Goal: Navigation & Orientation: Find specific page/section

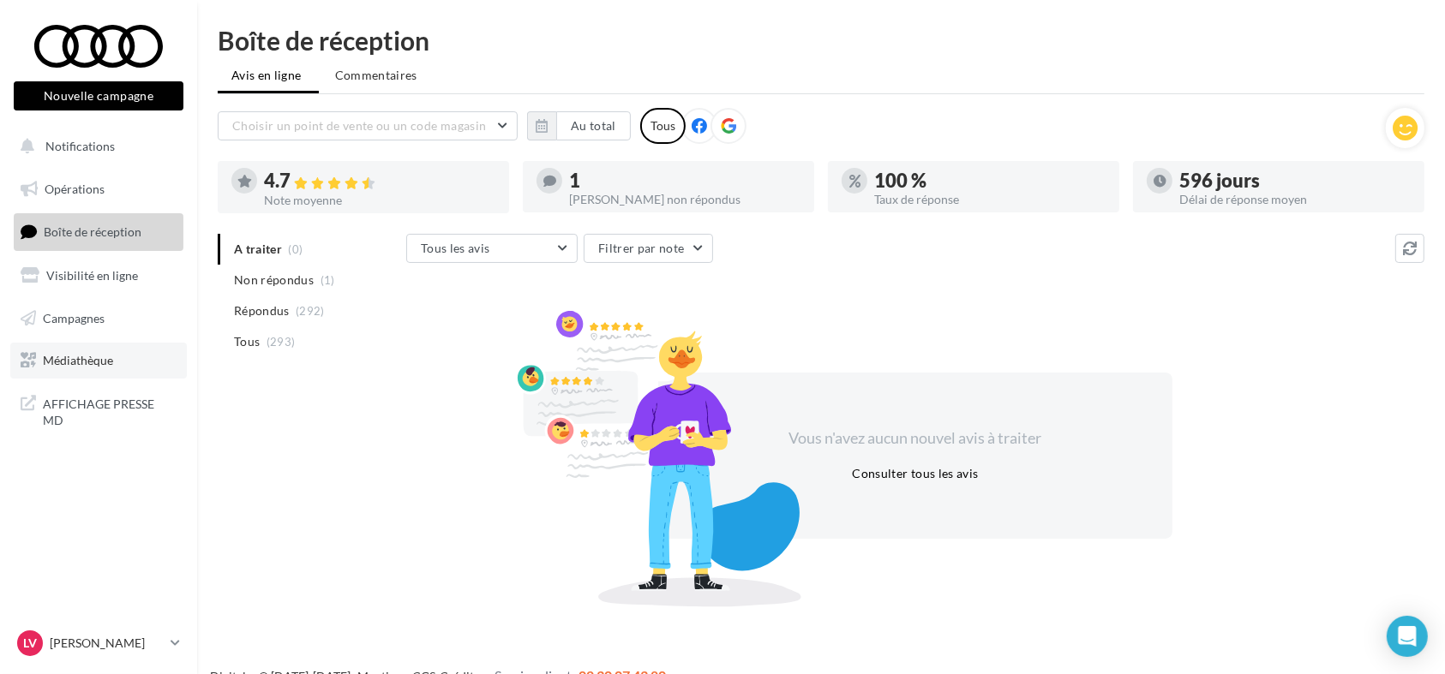
click at [147, 355] on link "Médiathèque" at bounding box center [98, 361] width 176 height 36
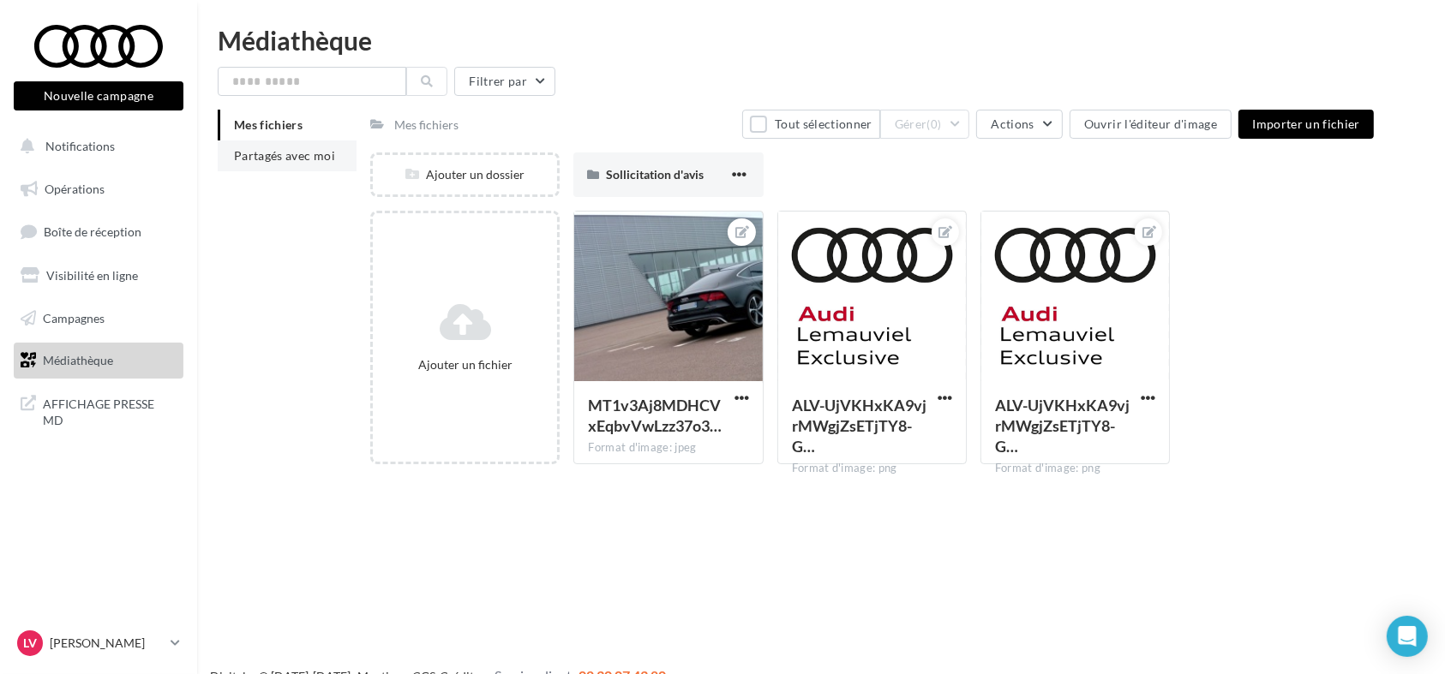
click at [302, 162] on span "Partagés avec moi" at bounding box center [284, 155] width 101 height 15
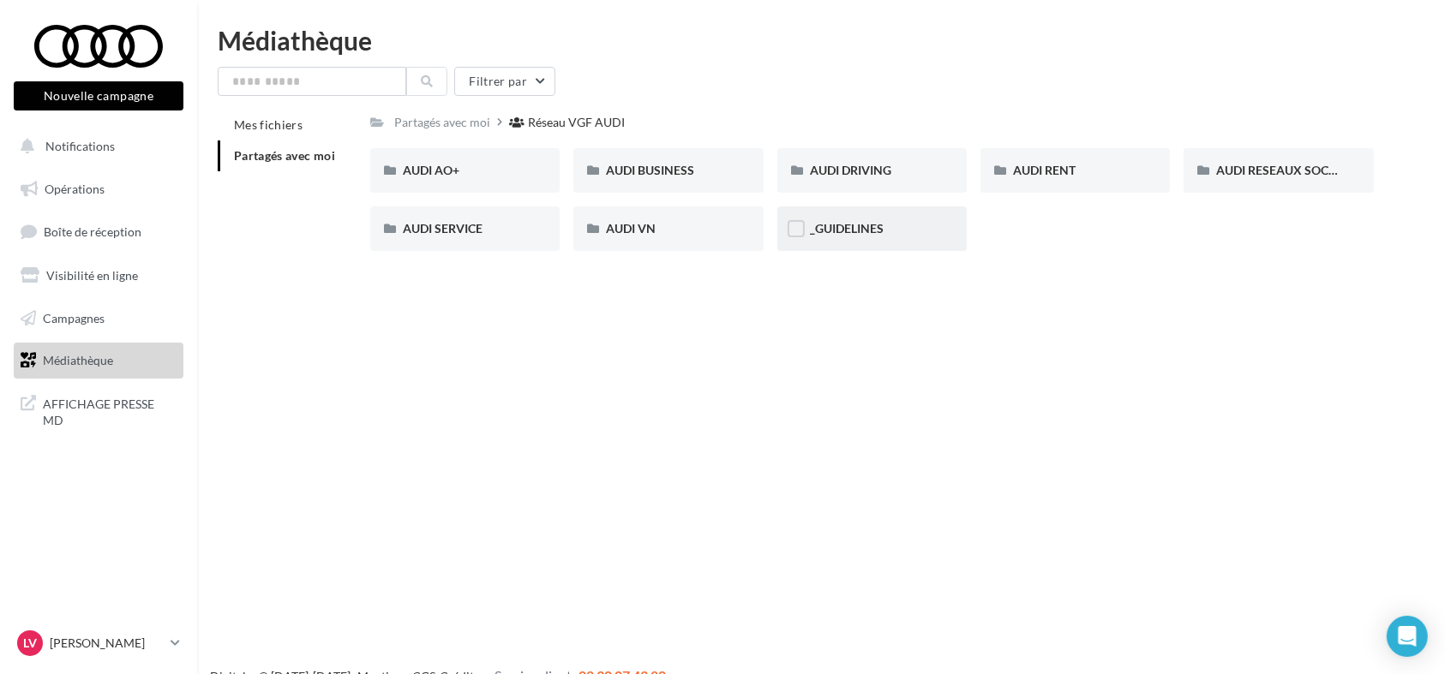
click at [884, 238] on div "_GUIDELINES" at bounding box center [871, 228] width 189 height 45
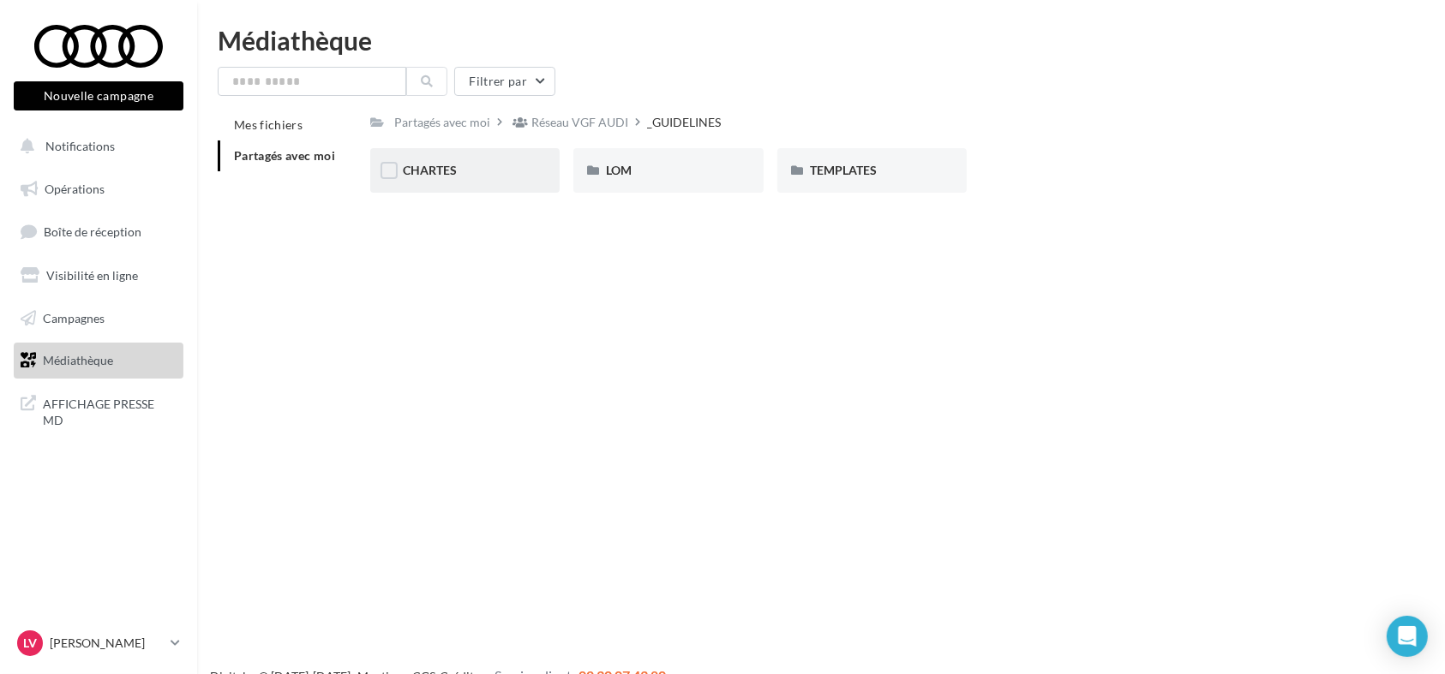
click at [452, 165] on span "CHARTES" at bounding box center [430, 170] width 54 height 15
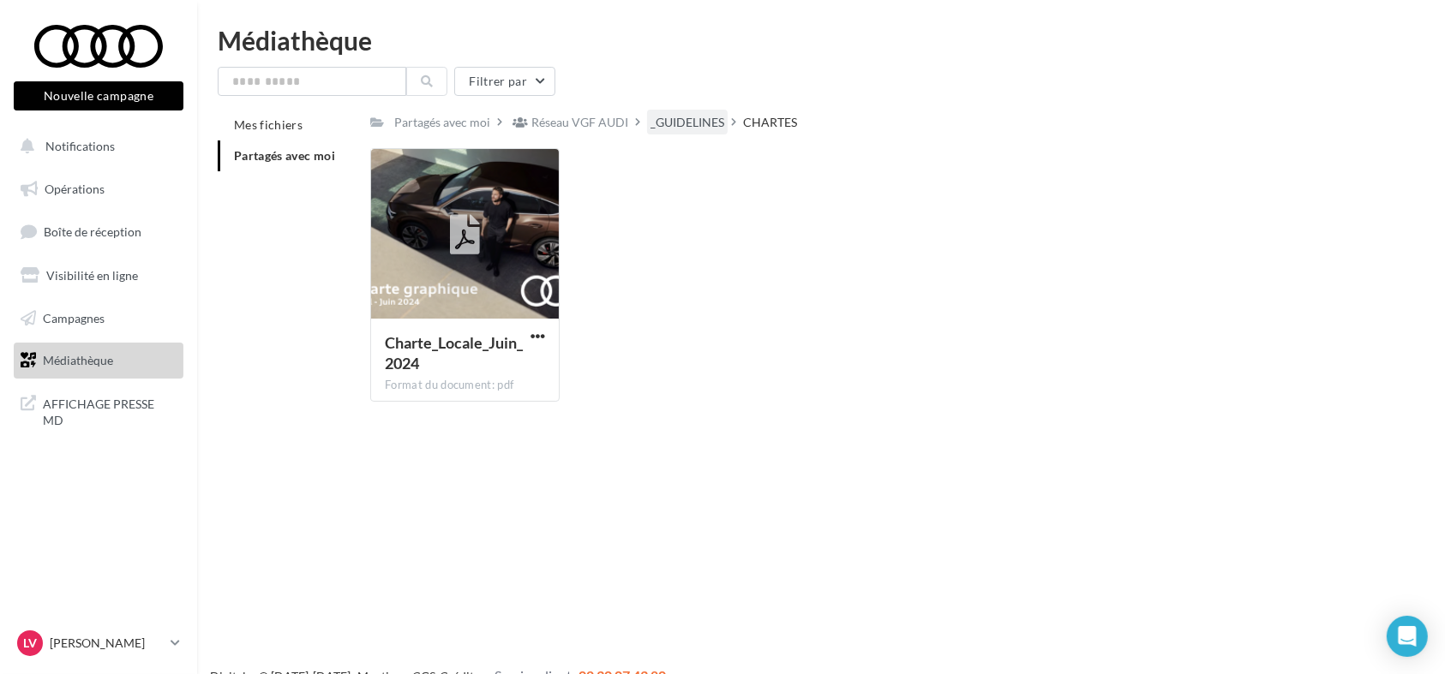
click at [703, 110] on div "_GUIDELINES" at bounding box center [687, 122] width 81 height 25
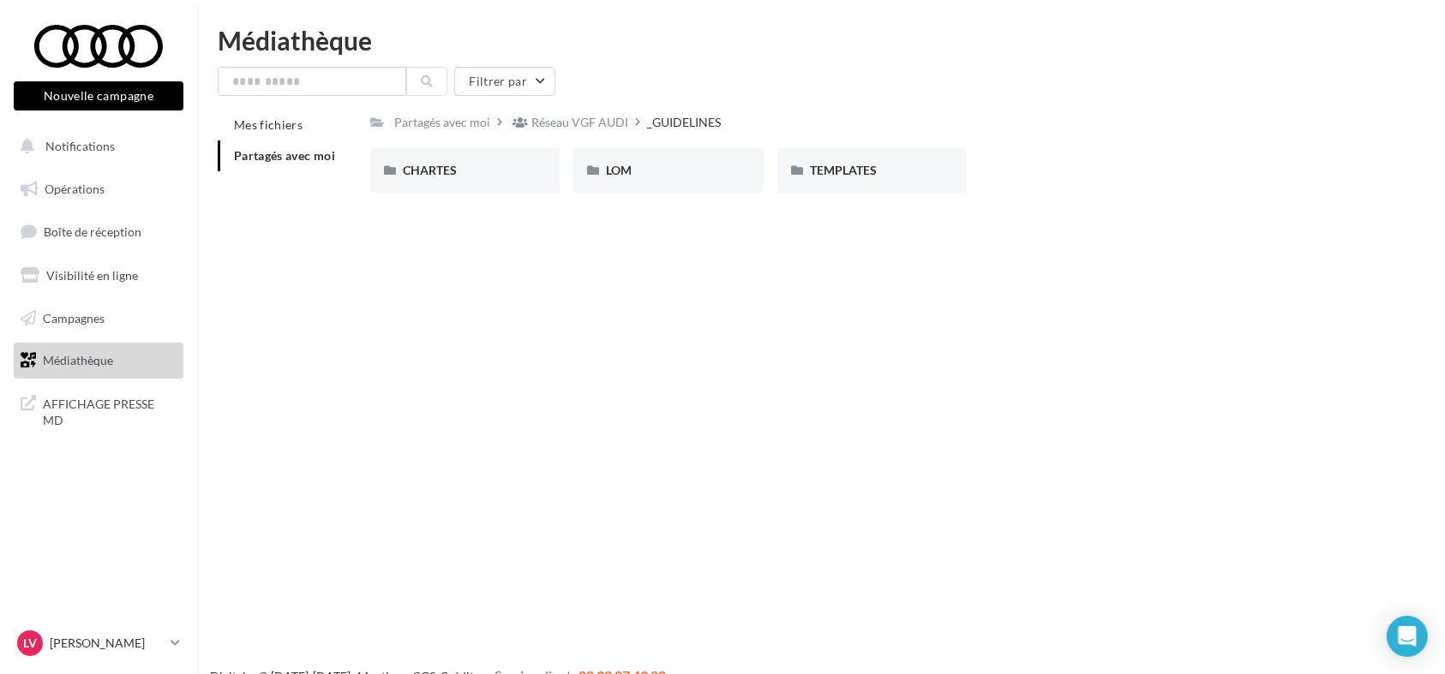
click at [692, 117] on div "_GUIDELINES" at bounding box center [684, 122] width 74 height 17
click at [603, 114] on div "Réseau VGF AUDI" at bounding box center [579, 122] width 97 height 17
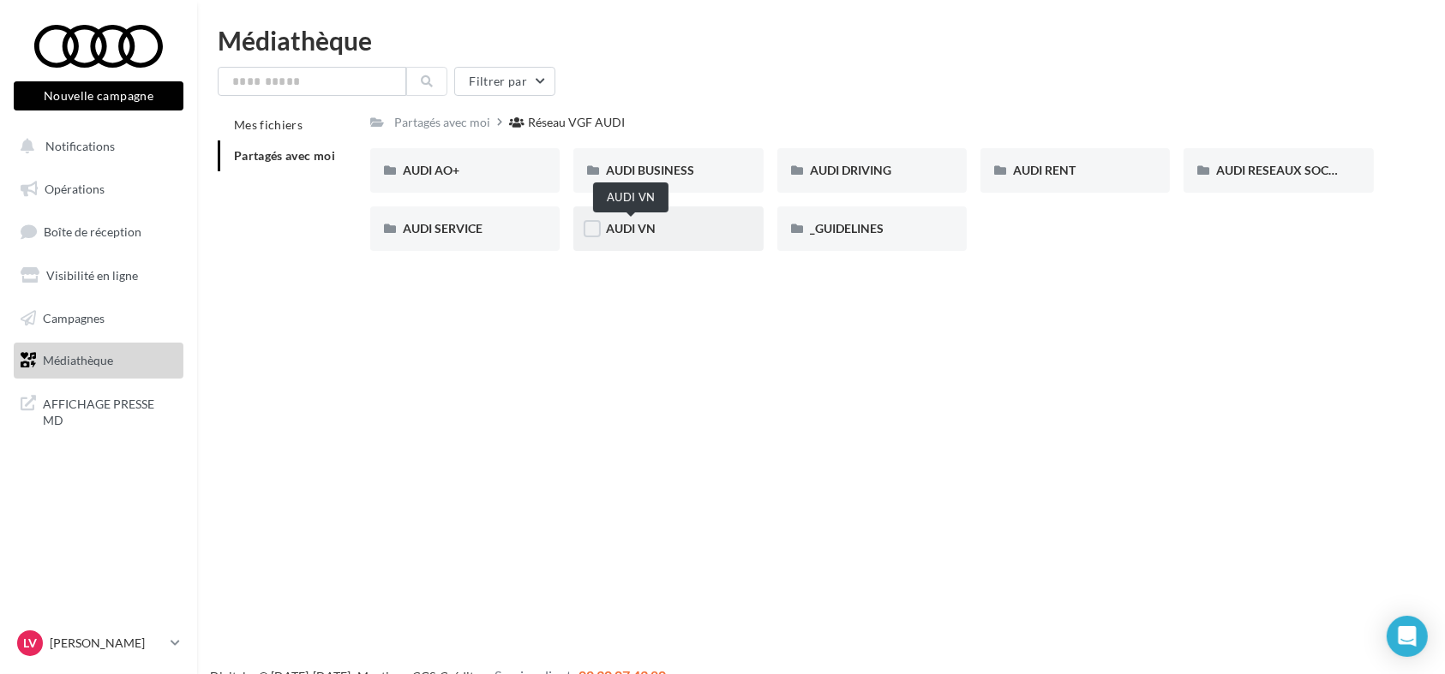
click at [648, 221] on span "AUDI VN" at bounding box center [631, 228] width 50 height 15
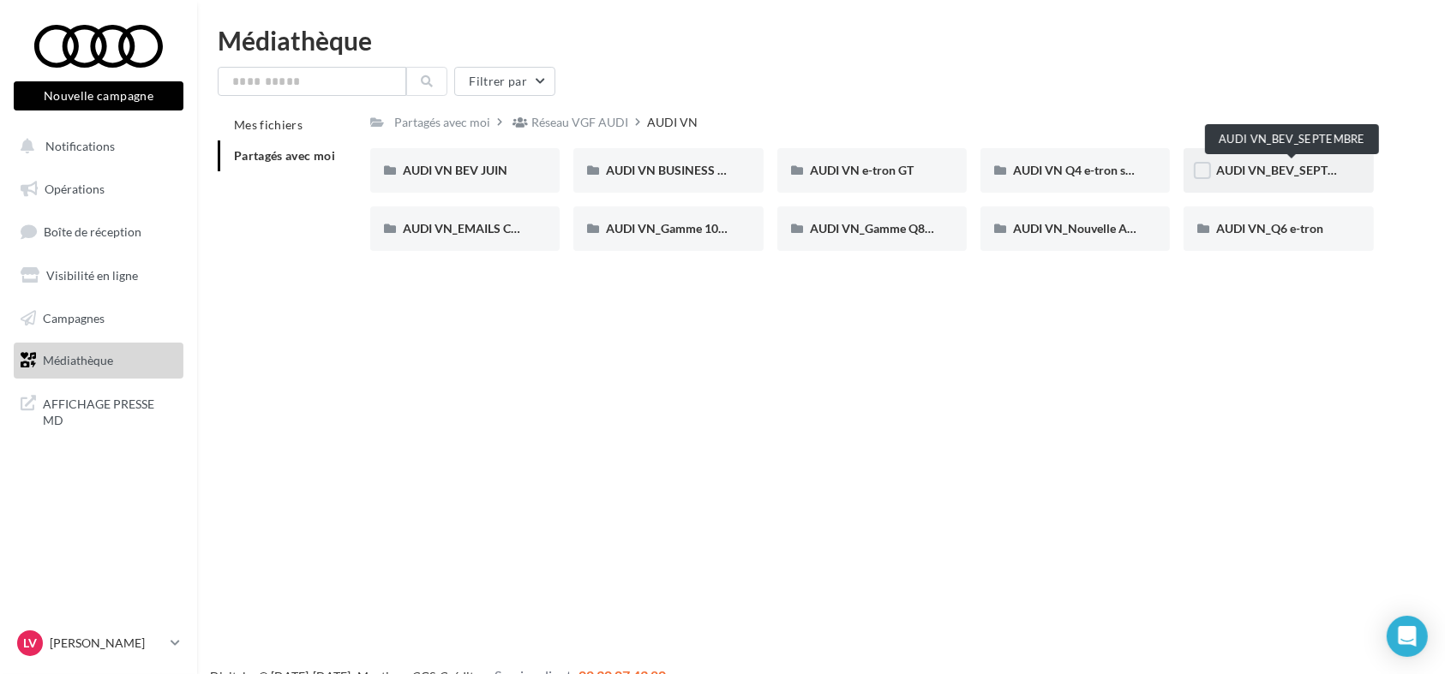
click at [1292, 174] on span "AUDI VN_BEV_SEPTEMBRE" at bounding box center [1292, 170] width 152 height 15
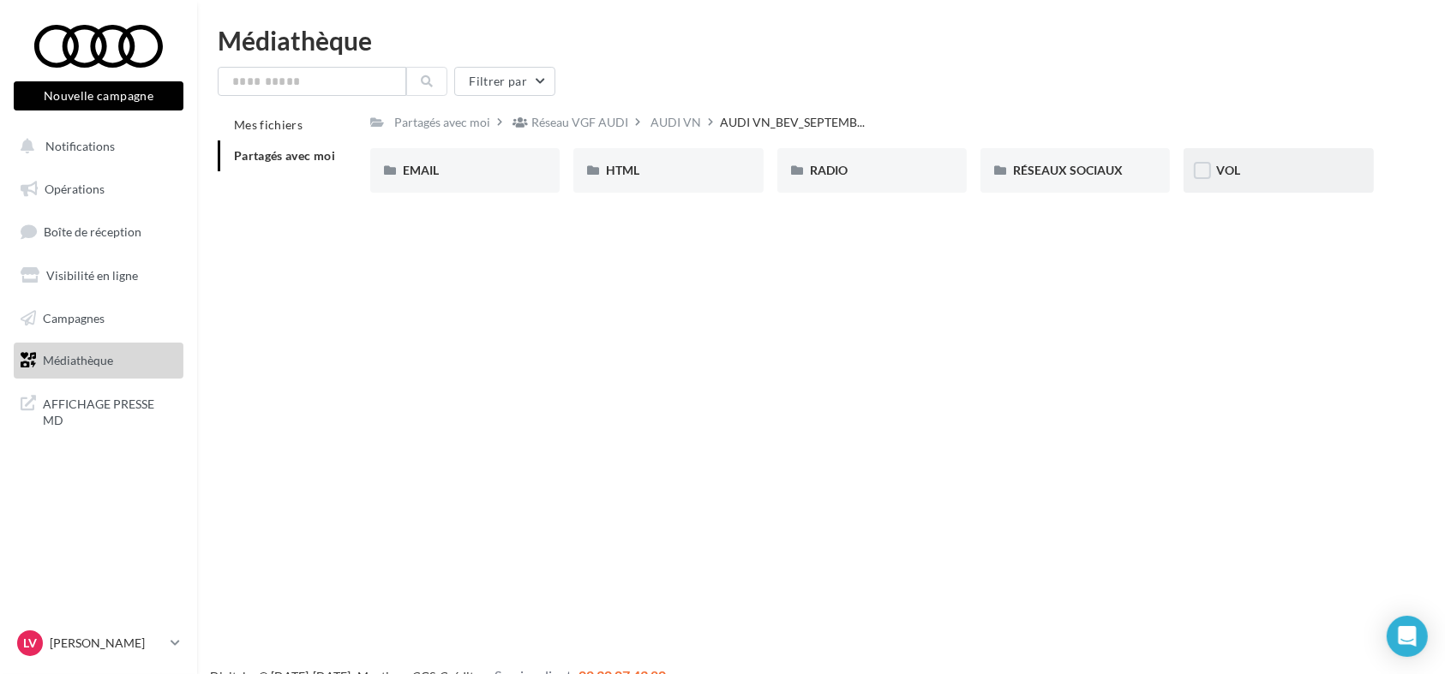
click at [1239, 179] on div "VOL" at bounding box center [1277, 170] width 189 height 45
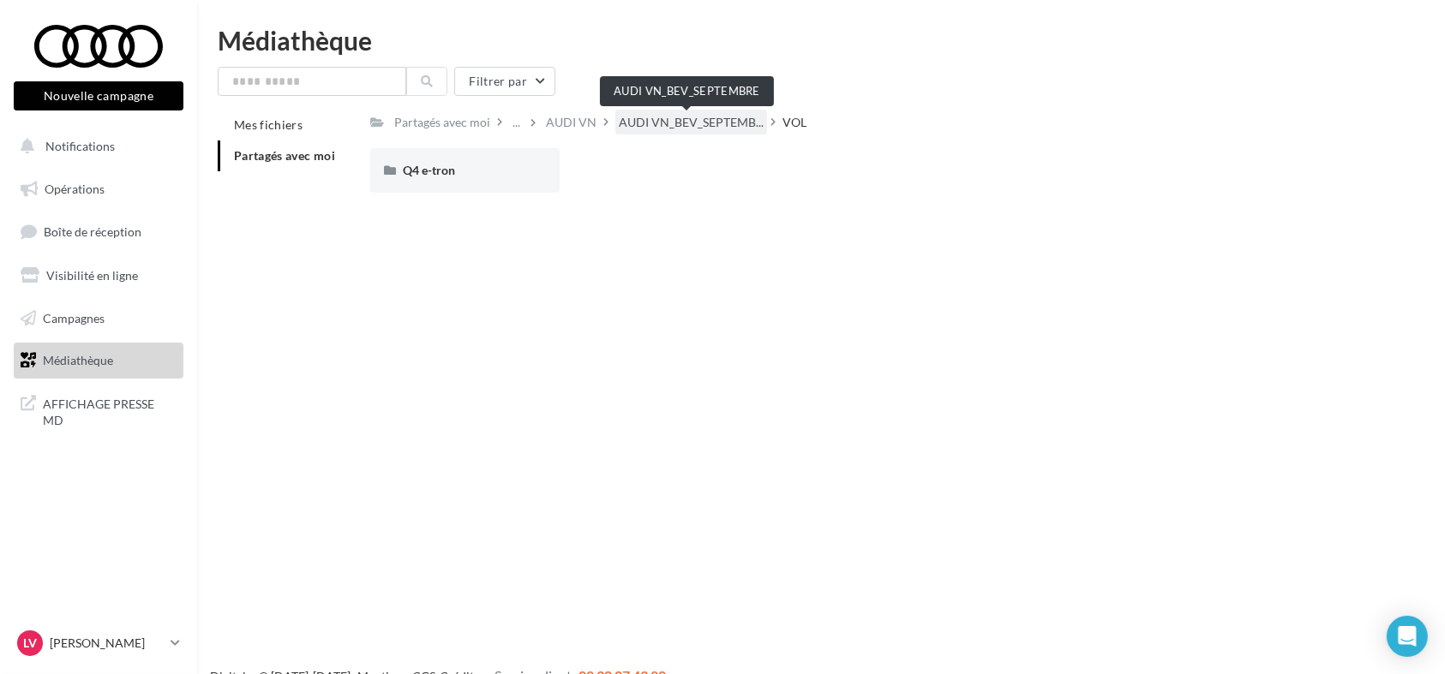
click at [649, 122] on span "AUDI VN_BEV_SEPTEMB..." at bounding box center [691, 122] width 145 height 17
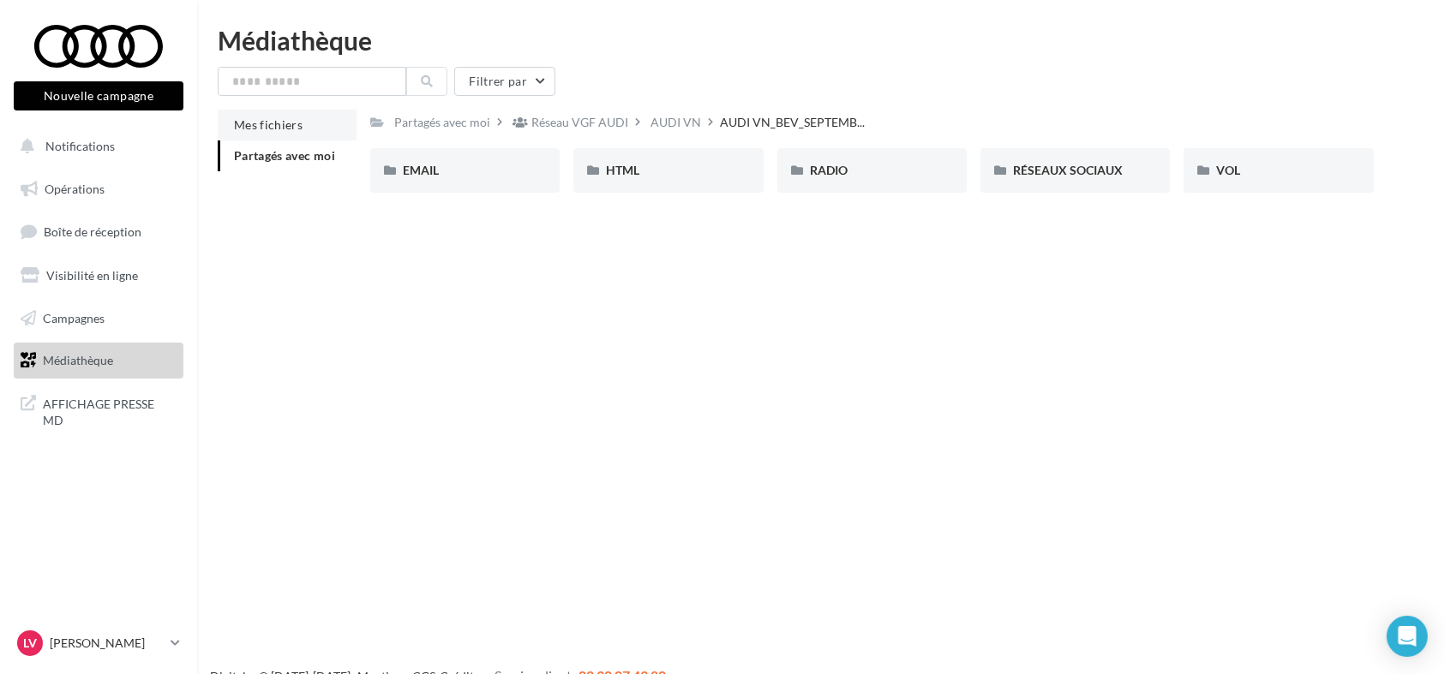
click at [266, 124] on span "Mes fichiers" at bounding box center [268, 124] width 69 height 15
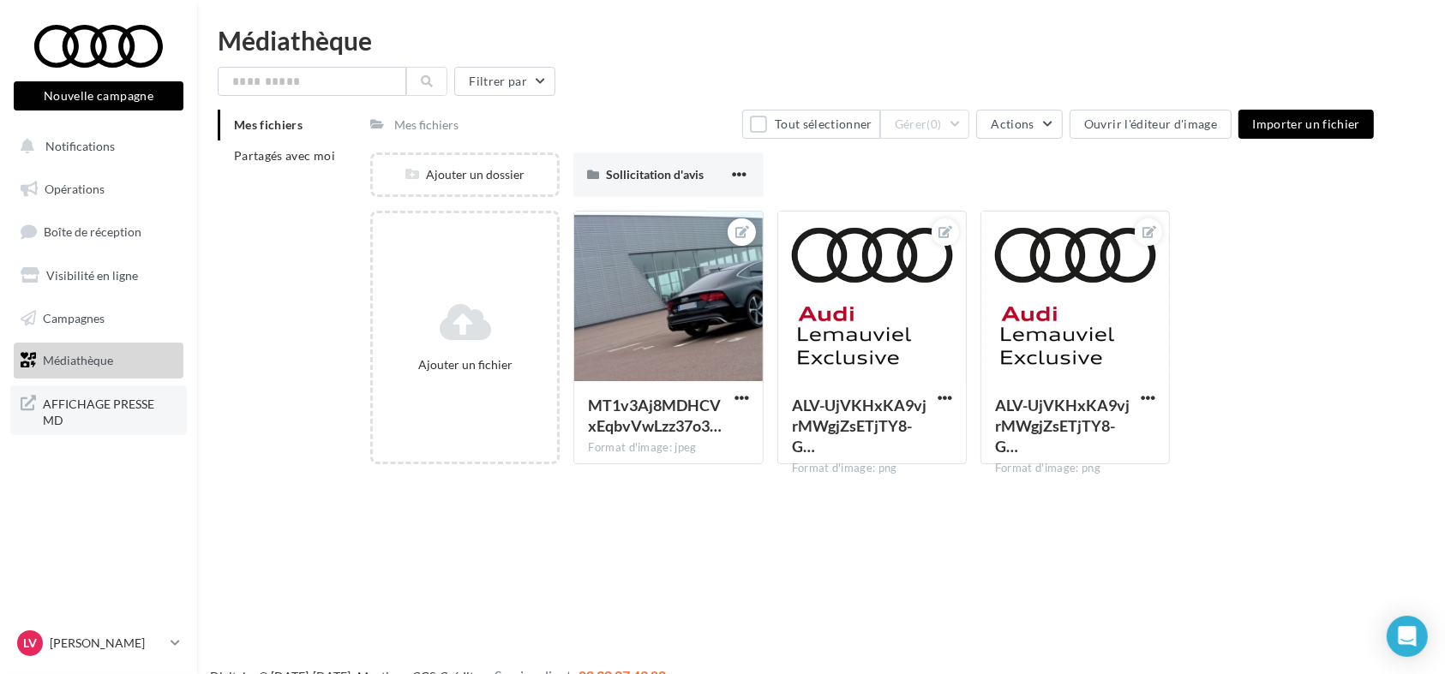
click at [74, 397] on span "AFFICHAGE PRESSE MD" at bounding box center [110, 410] width 134 height 37
